Goal: Task Accomplishment & Management: Manage account settings

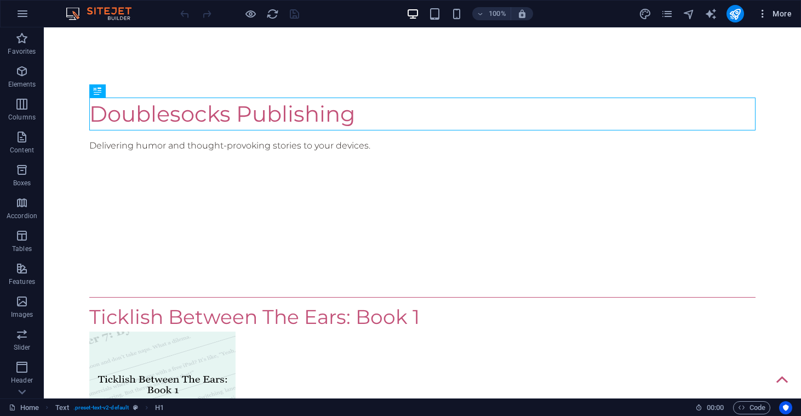
click at [771, 12] on span "More" at bounding box center [774, 13] width 35 height 11
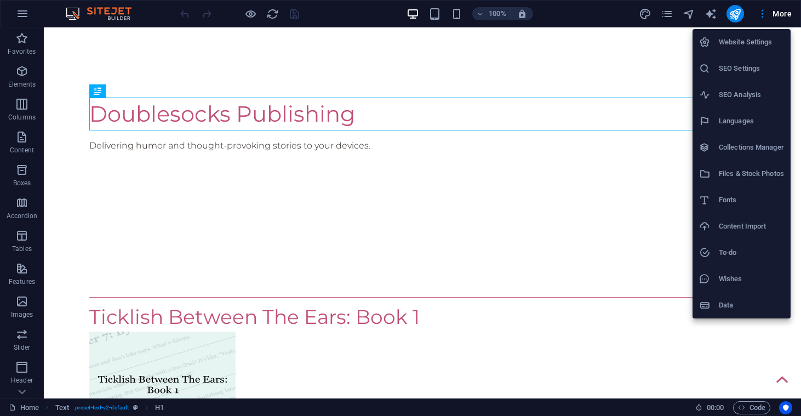
click at [752, 43] on h6 "Website Settings" at bounding box center [751, 42] width 65 height 13
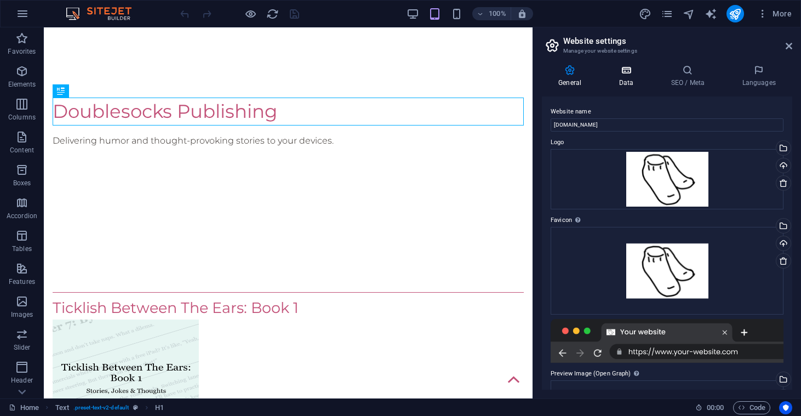
click at [632, 85] on h4 "Data" at bounding box center [628, 76] width 52 height 23
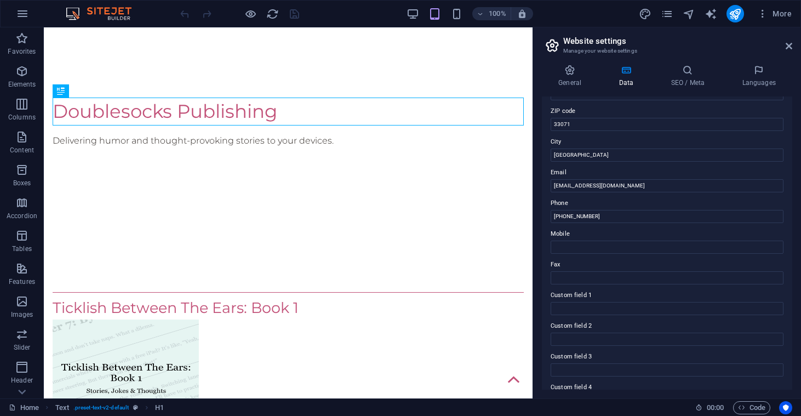
scroll to position [145, 0]
click at [679, 77] on h4 "SEO / Meta" at bounding box center [689, 76] width 71 height 23
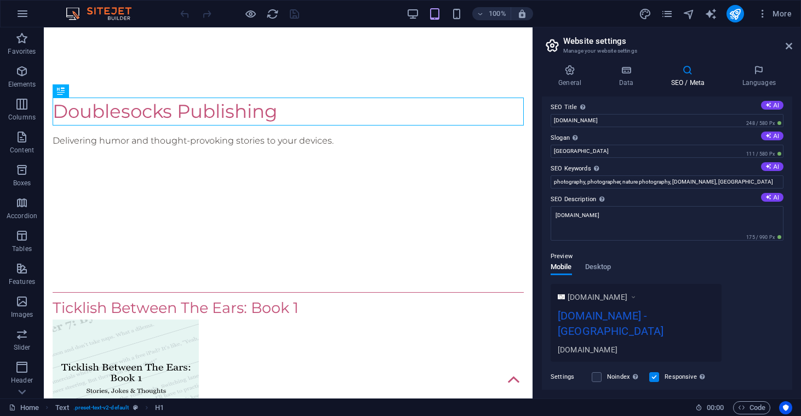
scroll to position [0, 0]
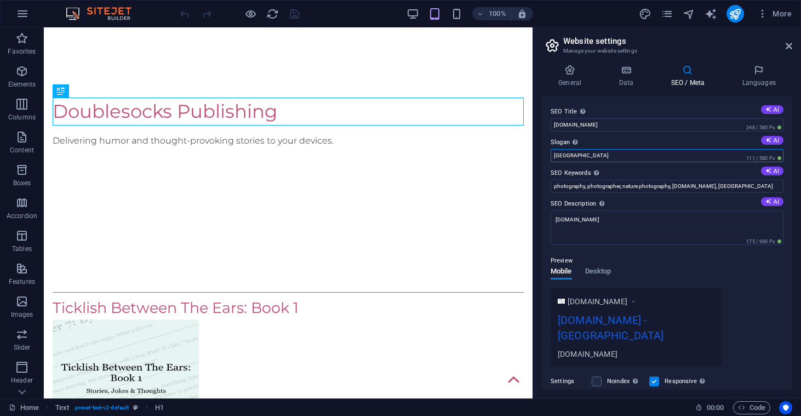
click at [626, 159] on input "[GEOGRAPHIC_DATA]" at bounding box center [666, 155] width 233 height 13
type input "H"
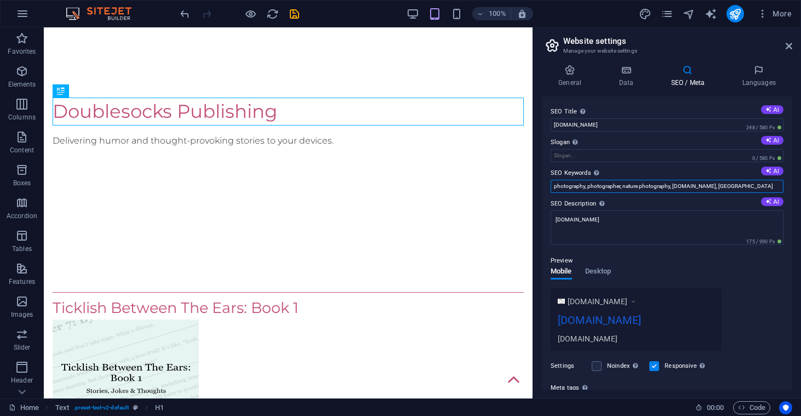
click at [664, 189] on input "photography, photographer, nature photography, [DOMAIN_NAME], [GEOGRAPHIC_DATA]" at bounding box center [666, 186] width 233 height 13
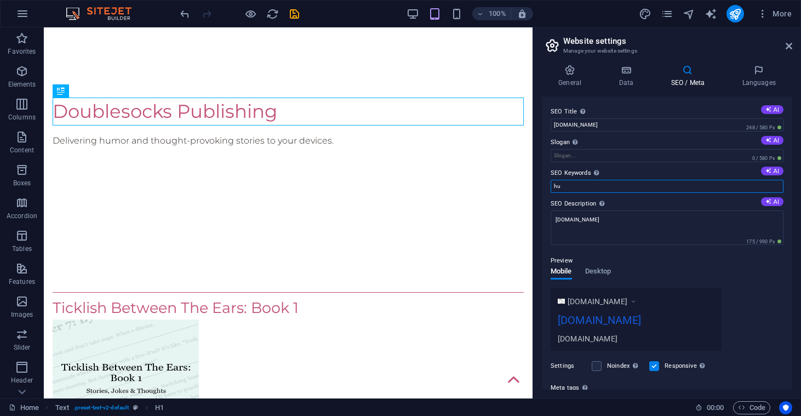
type input "h"
type input "[DEMOGRAPHIC_DATA], humor, thoughts, stories, parenting, developer"
click at [640, 156] on input "Slogan The slogan of your website. AI" at bounding box center [666, 155] width 233 height 13
type input "H"
click at [657, 162] on div "SEO Title The title of your website - make it something that stands out in sear…" at bounding box center [667, 242] width 250 height 293
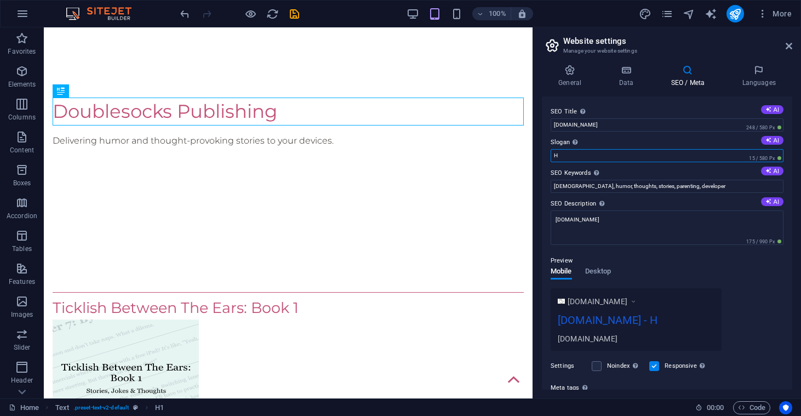
click at [659, 153] on input "H" at bounding box center [666, 155] width 233 height 13
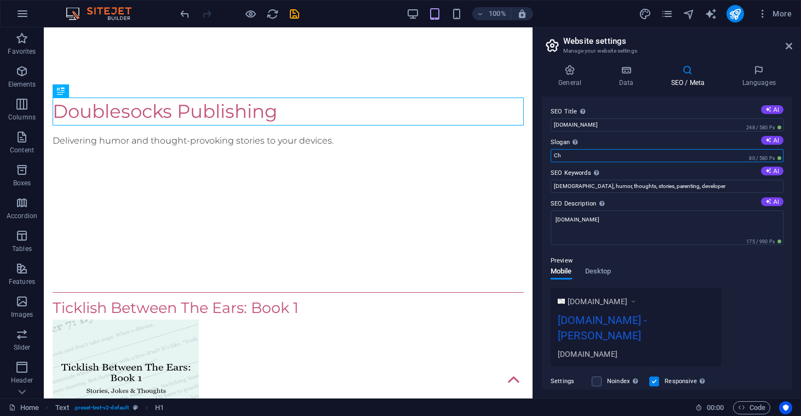
type input "C"
type input "Reflecting [DEMOGRAPHIC_DATA]'s Word"
click at [669, 224] on textarea "[DOMAIN_NAME]" at bounding box center [666, 227] width 233 height 35
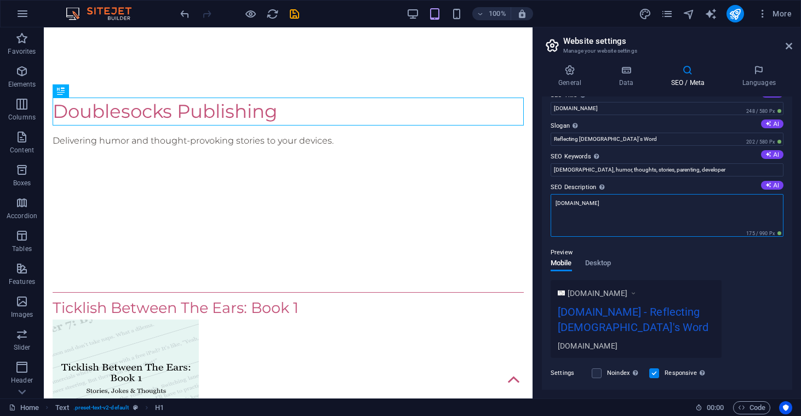
scroll to position [22, 0]
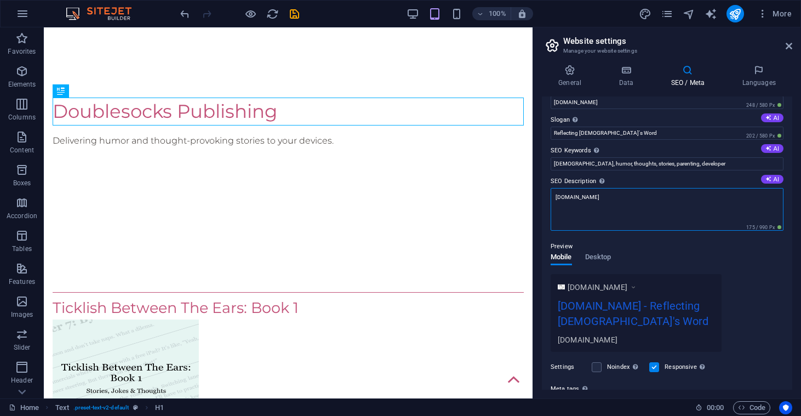
click at [661, 215] on textarea "[DOMAIN_NAME]" at bounding box center [666, 209] width 233 height 43
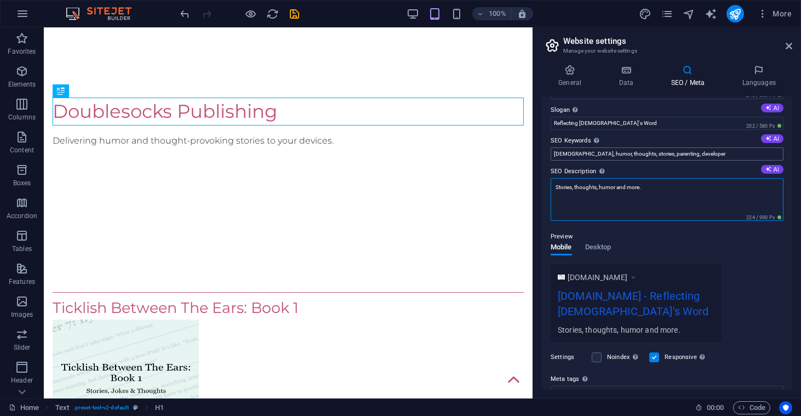
scroll to position [0, 0]
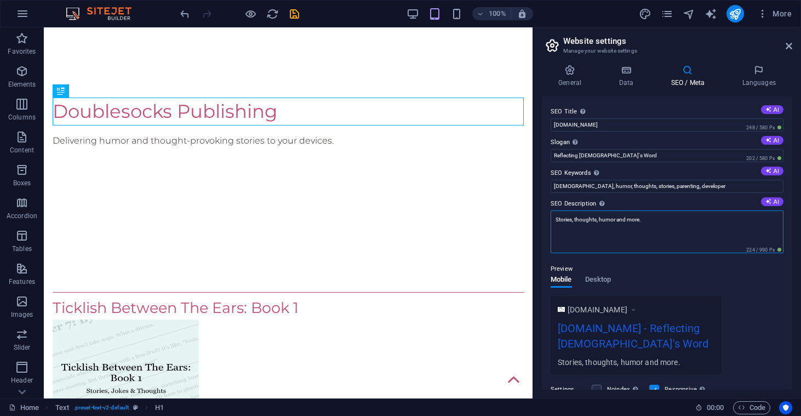
type textarea "Stories, thoughts, humor and more."
click at [730, 22] on div "100% More" at bounding box center [401, 14] width 800 height 26
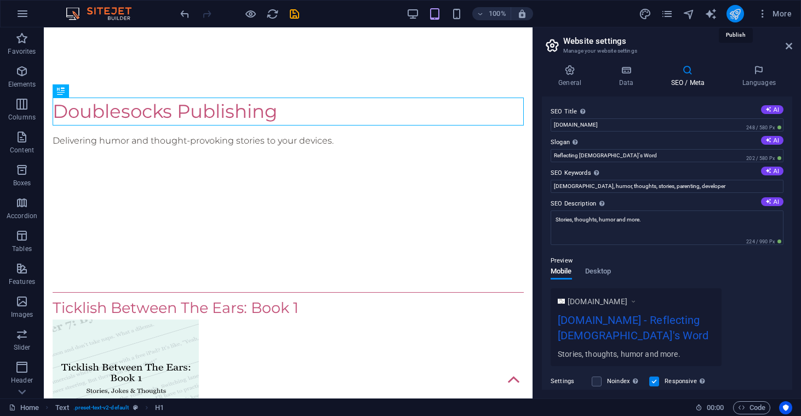
click at [732, 19] on icon "publish" at bounding box center [735, 14] width 13 height 13
